Goal: Task Accomplishment & Management: Manage account settings

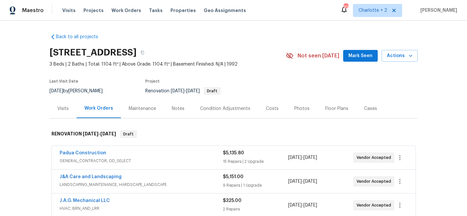
click at [266, 105] on div "Costs" at bounding box center [272, 108] width 13 height 7
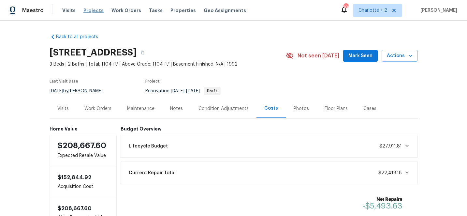
click at [92, 10] on span "Projects" at bounding box center [94, 10] width 20 height 7
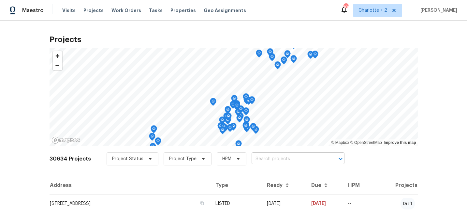
click at [258, 160] on input "text" at bounding box center [289, 159] width 75 height 10
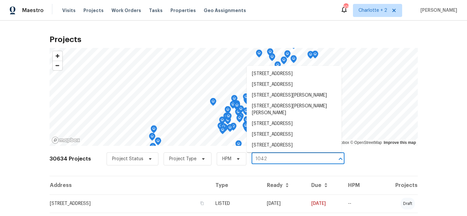
type input "1042 b"
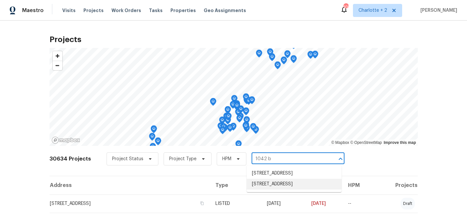
click at [274, 190] on li "[STREET_ADDRESS]" at bounding box center [294, 184] width 95 height 11
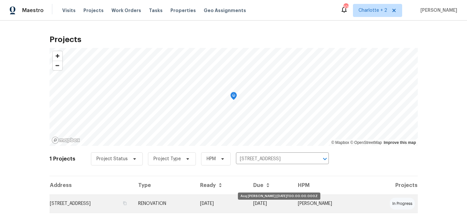
click at [249, 206] on td "[DATE]" at bounding box center [221, 203] width 53 height 18
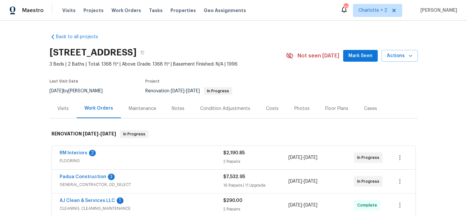
click at [299, 109] on div "Photos" at bounding box center [302, 108] width 15 height 7
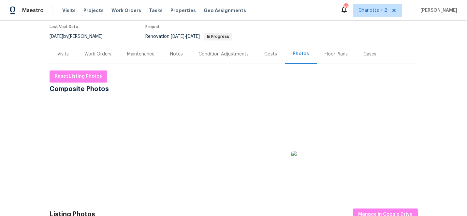
scroll to position [93, 0]
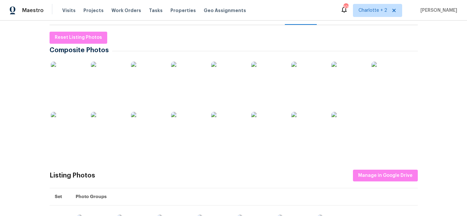
click at [62, 69] on img at bounding box center [67, 78] width 33 height 33
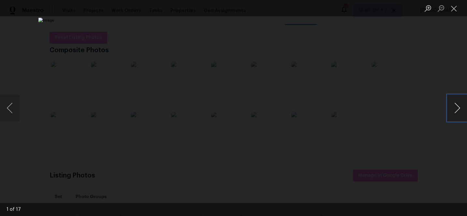
click at [458, 108] on button "Next image" at bounding box center [458, 108] width 20 height 26
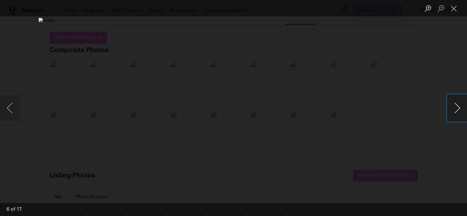
click at [458, 108] on button "Next image" at bounding box center [458, 108] width 20 height 26
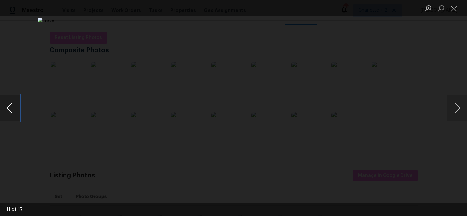
click at [9, 104] on button "Previous image" at bounding box center [10, 108] width 20 height 26
click at [457, 108] on button "Next image" at bounding box center [458, 108] width 20 height 26
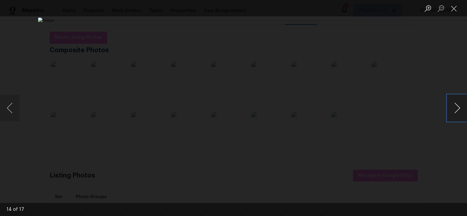
click at [457, 108] on button "Next image" at bounding box center [458, 108] width 20 height 26
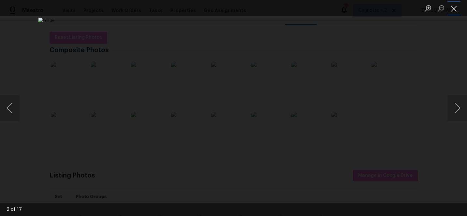
click at [456, 9] on button "Close lightbox" at bounding box center [454, 8] width 13 height 11
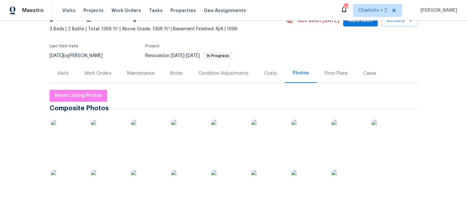
scroll to position [0, 0]
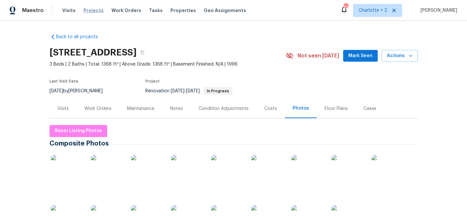
click at [92, 10] on span "Projects" at bounding box center [94, 10] width 20 height 7
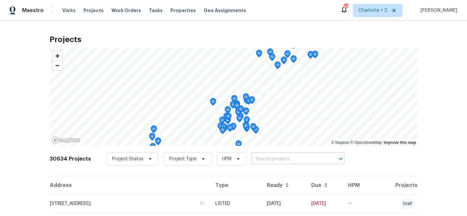
click at [259, 158] on input "text" at bounding box center [289, 159] width 75 height 10
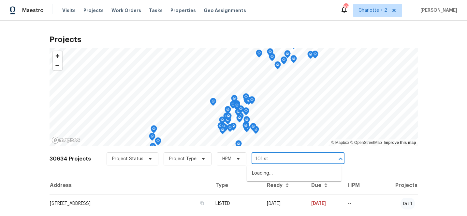
type input "101 sti"
click at [272, 175] on li "[STREET_ADDRESS]" at bounding box center [294, 173] width 95 height 11
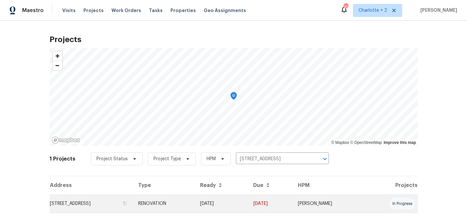
click at [249, 204] on td "[DATE]" at bounding box center [221, 203] width 53 height 18
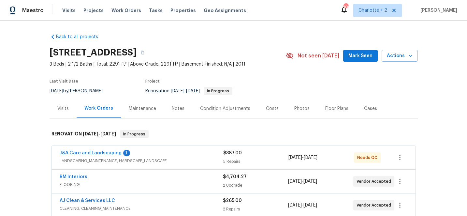
click at [299, 110] on div "Photos" at bounding box center [302, 108] width 15 height 7
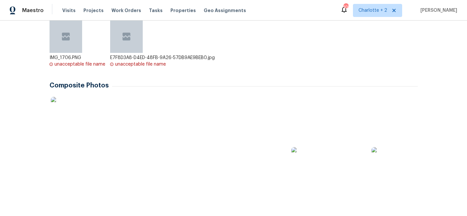
scroll to position [138, 0]
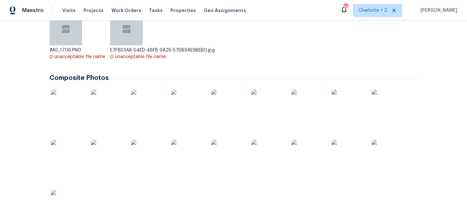
click at [73, 101] on img at bounding box center [67, 105] width 33 height 33
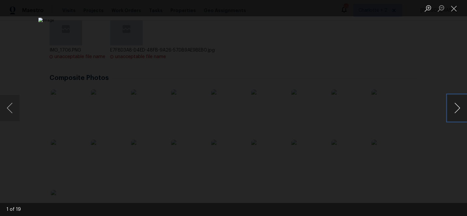
click at [459, 108] on button "Next image" at bounding box center [458, 108] width 20 height 26
click at [9, 106] on button "Previous image" at bounding box center [10, 108] width 20 height 26
click at [455, 108] on button "Next image" at bounding box center [458, 108] width 20 height 26
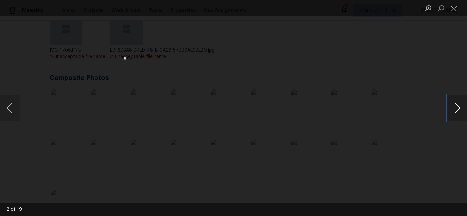
click at [456, 108] on button "Next image" at bounding box center [458, 108] width 20 height 26
click at [459, 108] on button "Next image" at bounding box center [458, 108] width 20 height 26
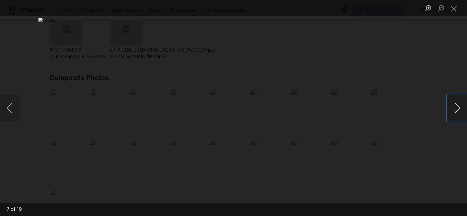
click at [459, 108] on button "Next image" at bounding box center [458, 108] width 20 height 26
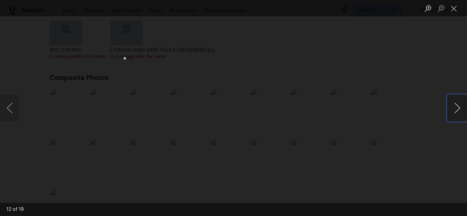
click at [459, 108] on button "Next image" at bounding box center [458, 108] width 20 height 26
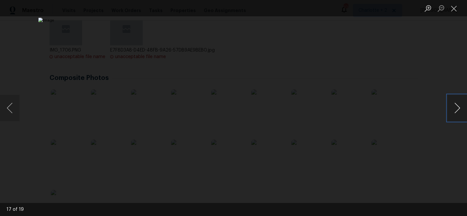
click at [459, 108] on button "Next image" at bounding box center [458, 108] width 20 height 26
click at [9, 109] on button "Previous image" at bounding box center [10, 108] width 20 height 26
click at [458, 108] on button "Next image" at bounding box center [458, 108] width 20 height 26
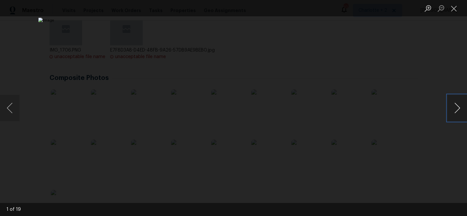
click at [458, 108] on button "Next image" at bounding box center [458, 108] width 20 height 26
click at [453, 6] on button "Close lightbox" at bounding box center [454, 8] width 13 height 11
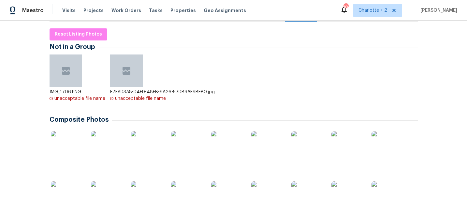
scroll to position [0, 0]
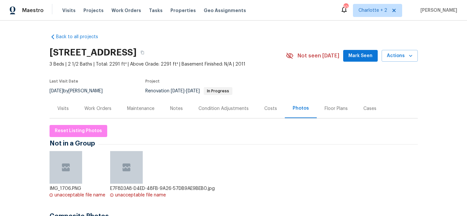
click at [269, 106] on div "Costs" at bounding box center [271, 108] width 13 height 7
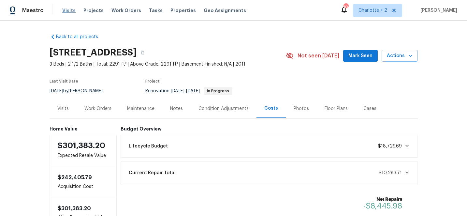
click at [68, 9] on span "Visits" at bounding box center [68, 10] width 13 height 7
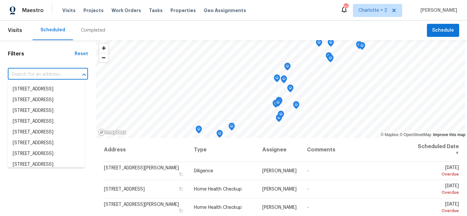
click at [56, 76] on input "text" at bounding box center [39, 74] width 62 height 10
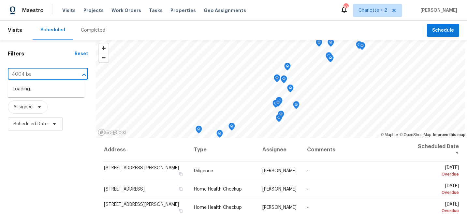
type input "4004 bay"
click at [62, 89] on li "[STREET_ADDRESS]" at bounding box center [46, 89] width 77 height 11
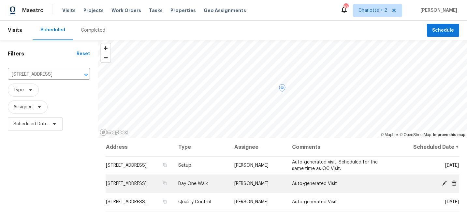
click at [446, 182] on icon at bounding box center [445, 183] width 6 height 6
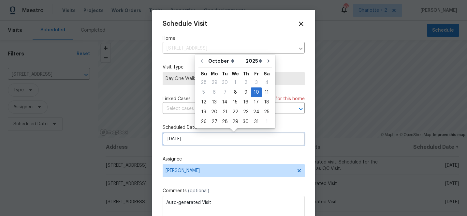
click at [201, 139] on input "[DATE]" at bounding box center [234, 138] width 142 height 13
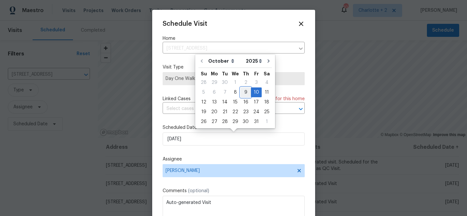
click at [243, 92] on div "9" at bounding box center [246, 92] width 10 height 9
type input "[DATE]"
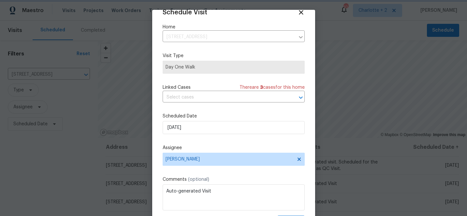
scroll to position [32, 0]
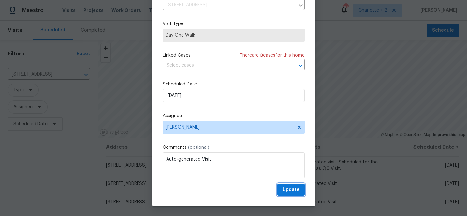
click at [296, 191] on span "Update" at bounding box center [291, 190] width 17 height 8
